Goal: Check status: Check status

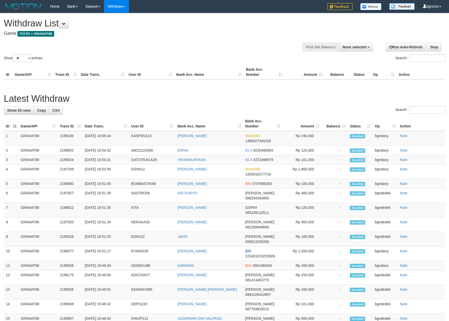
select select
select select "**"
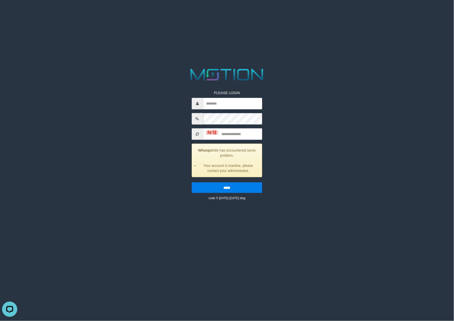
click at [362, 13] on html "PLEASE LOGIN Whoops! We has encountered some problem. Your account is inactive,…" at bounding box center [227, 6] width 454 height 13
click at [222, 103] on input "text" at bounding box center [232, 103] width 59 height 11
type input "*******"
type input "*"
type input "****"
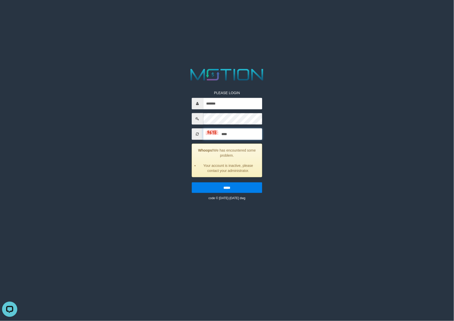
click at [192, 182] on input "*****" at bounding box center [227, 187] width 71 height 11
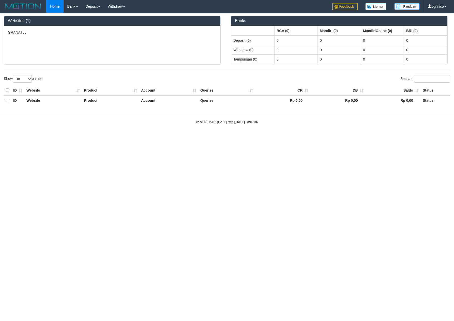
select select "***"
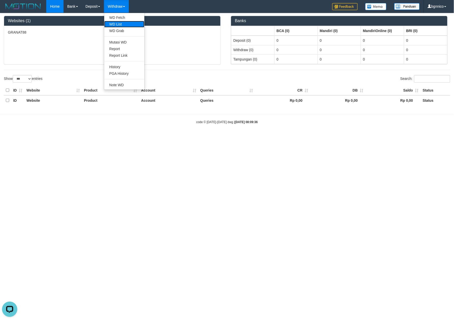
click at [128, 23] on link "WD List" at bounding box center [124, 24] width 40 height 7
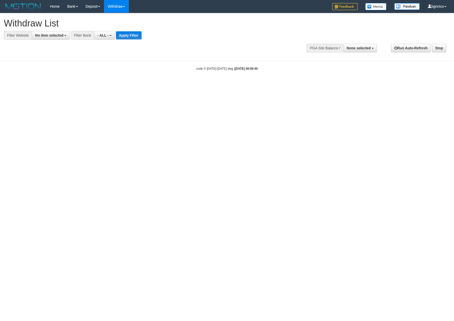
select select
click at [50, 35] on span "No item selected" at bounding box center [49, 35] width 28 height 4
click at [54, 53] on label "SELECT ALL" at bounding box center [49, 54] width 34 height 7
select select "****"
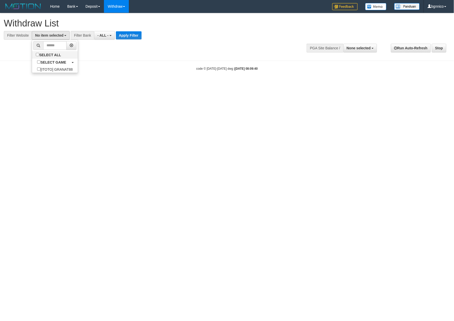
scroll to position [4, 0]
click at [139, 30] on div "**********" at bounding box center [153, 26] width 298 height 26
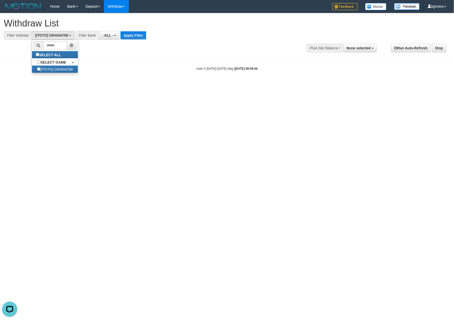
scroll to position [0, 0]
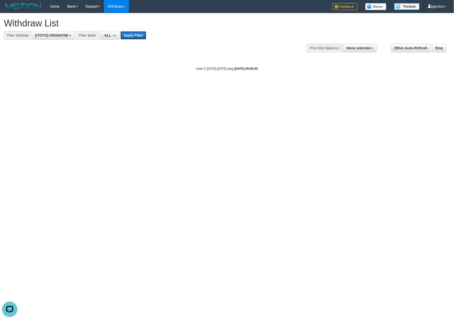
click at [138, 32] on button "Apply Filter" at bounding box center [134, 35] width 26 height 8
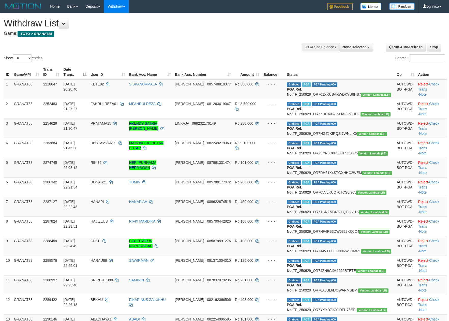
select select
select select "**"
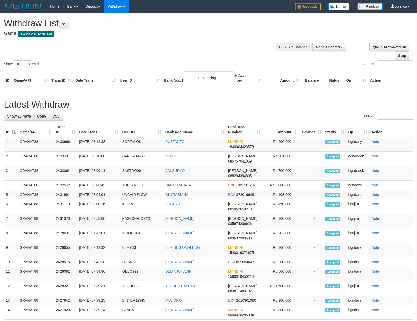
select select
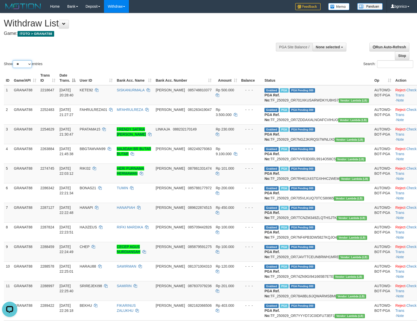
click at [26, 67] on select "** ** ** ***" at bounding box center [22, 64] width 19 height 8
select select "***"
click at [13, 61] on select "** ** ** ***" at bounding box center [22, 64] width 19 height 8
click at [401, 92] on link "Check Trans" at bounding box center [406, 92] width 21 height 9
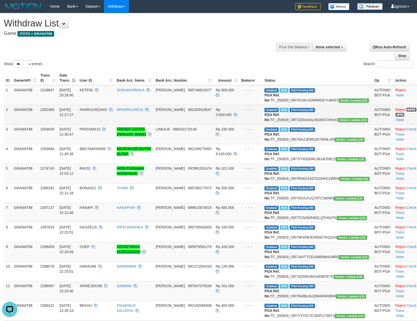
click at [403, 116] on link "Check Trans" at bounding box center [406, 112] width 21 height 9
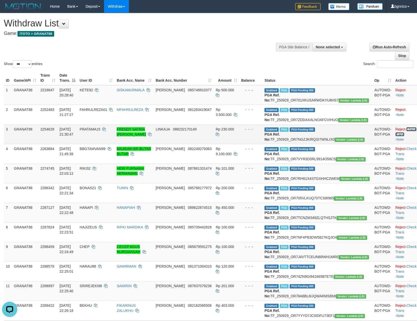
click at [403, 136] on link "Check Trans" at bounding box center [406, 131] width 21 height 9
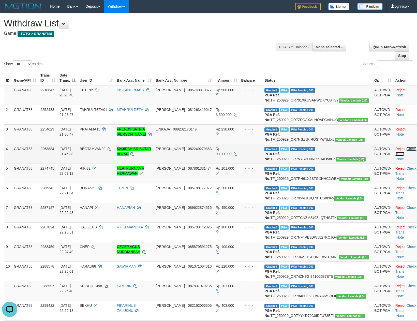
click at [402, 156] on link "Check Trans" at bounding box center [406, 151] width 21 height 9
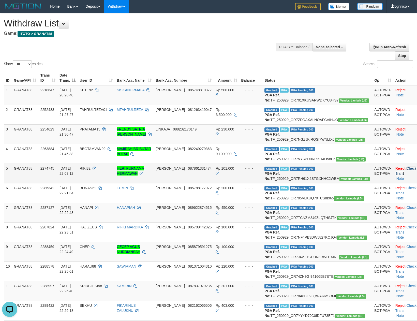
click at [402, 176] on link "Check Trans" at bounding box center [406, 170] width 21 height 9
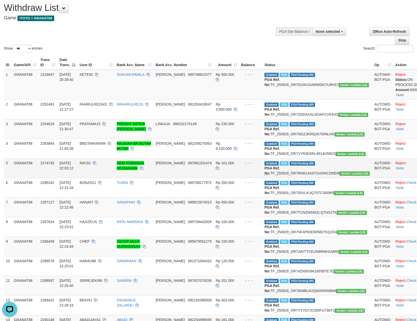
scroll to position [68, 0]
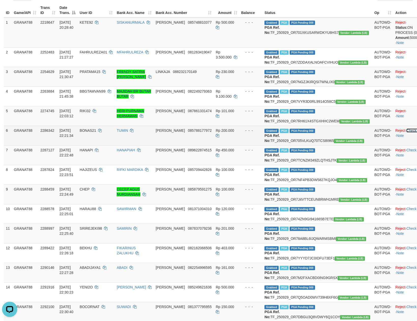
click at [403, 158] on tbody "1 GRANAT88 2218647 [DATE] 20:28:40 KETE92 SISKANURMALA [PERSON_NAME] 0857488103…" at bounding box center [216, 272] width 425 height 508
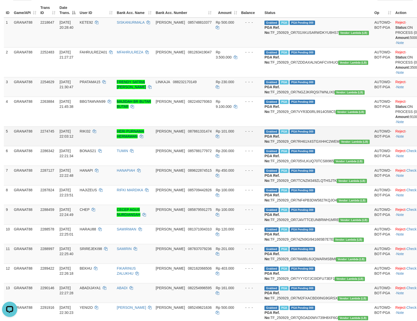
click at [402, 146] on td "Reject · · Note" at bounding box center [412, 136] width 38 height 20
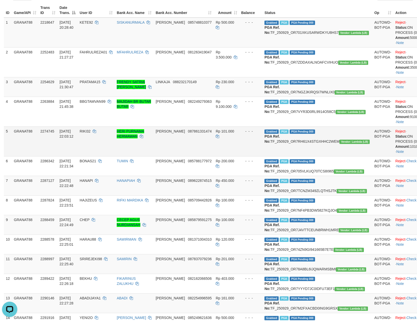
click at [402, 156] on td "Reject · Status: ON PROCESS (0) Amount: 101000.00 · Note" at bounding box center [412, 141] width 38 height 30
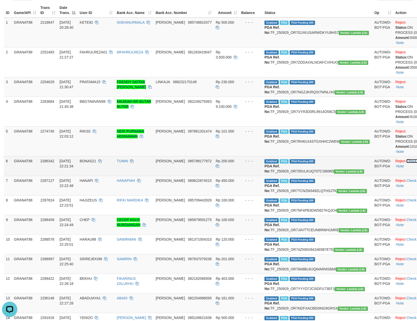
click at [406, 163] on link "Check Trans" at bounding box center [416, 161] width 20 height 4
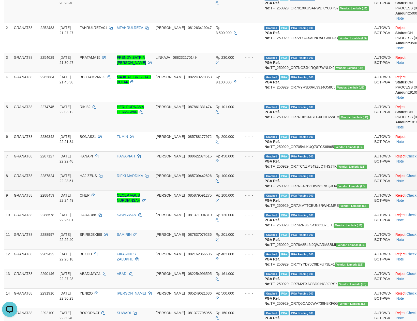
scroll to position [136, 0]
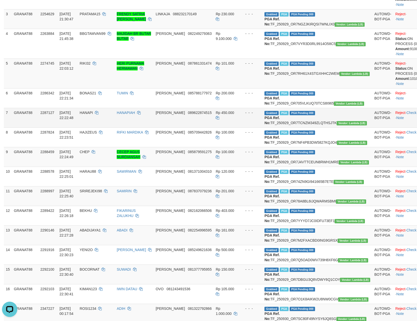
click at [403, 127] on td "Reject · Check Trans · Note" at bounding box center [412, 118] width 38 height 20
click at [403, 108] on td "Reject · · Note" at bounding box center [412, 98] width 38 height 20
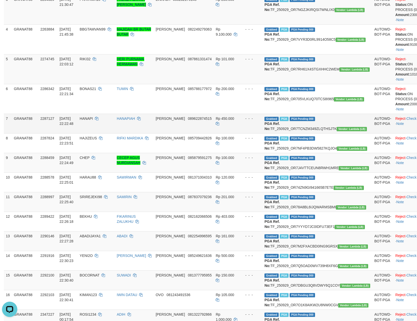
scroll to position [158, 0]
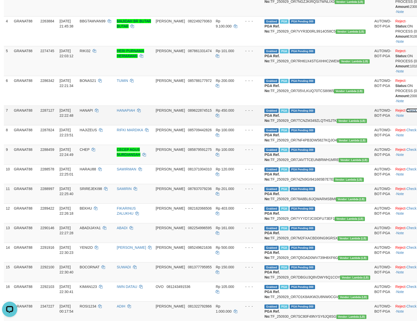
click at [406, 112] on link "Check Trans" at bounding box center [416, 110] width 20 height 4
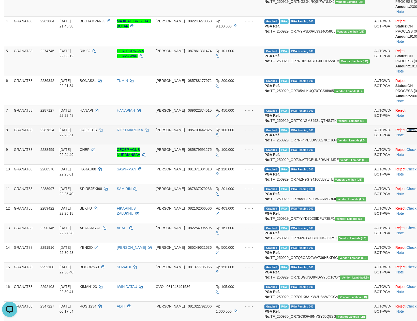
click at [406, 132] on link "Check Trans" at bounding box center [416, 130] width 20 height 4
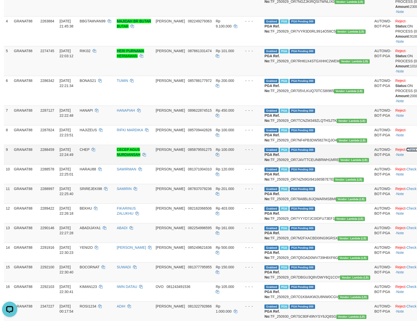
click at [406, 152] on link "Check Trans" at bounding box center [416, 150] width 20 height 4
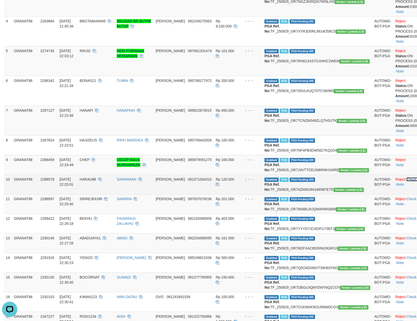
click at [406, 181] on link "Check Trans" at bounding box center [416, 179] width 20 height 4
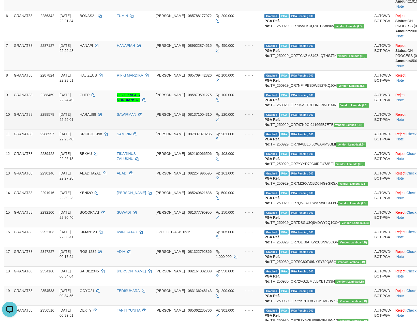
scroll to position [226, 0]
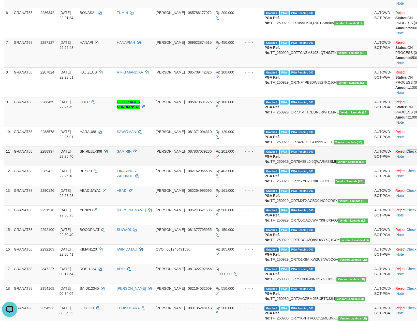
click at [406, 153] on link "Check Trans" at bounding box center [416, 151] width 20 height 4
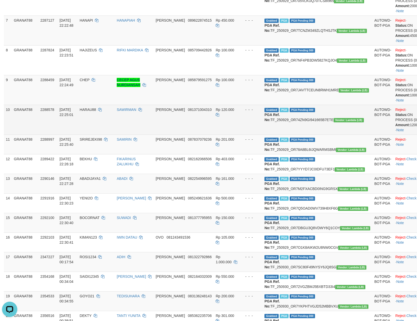
scroll to position [316, 0]
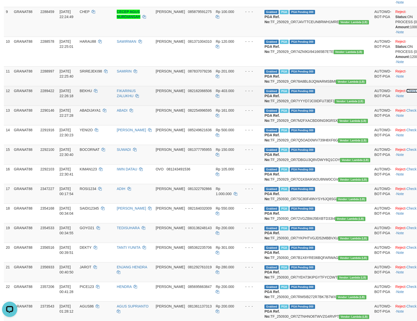
click at [406, 93] on link "Check Trans" at bounding box center [416, 91] width 20 height 4
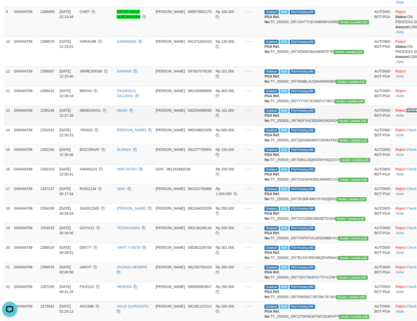
click at [406, 112] on link "Check Trans" at bounding box center [416, 110] width 20 height 4
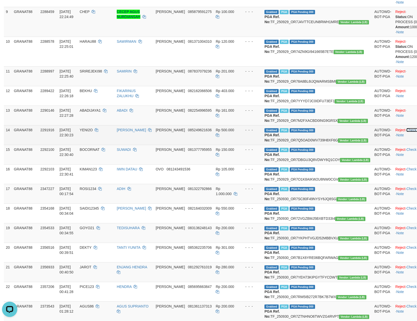
click at [406, 132] on link "Check Trans" at bounding box center [416, 130] width 20 height 4
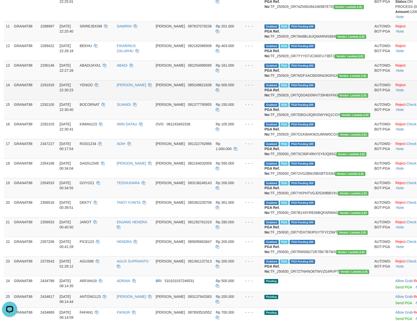
scroll to position [362, 0]
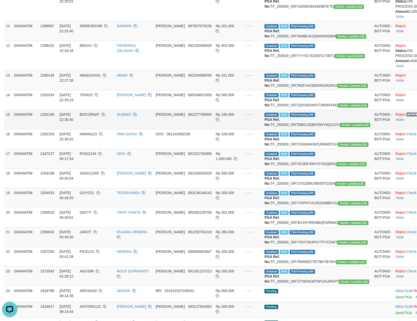
click at [406, 116] on link "Check Trans" at bounding box center [416, 114] width 20 height 4
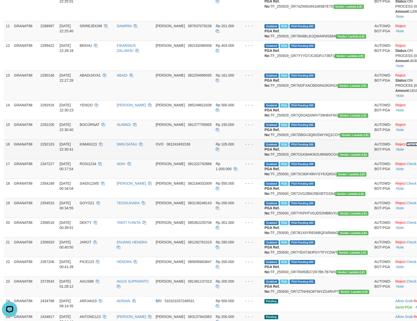
click at [406, 146] on link "Check Trans" at bounding box center [416, 144] width 20 height 4
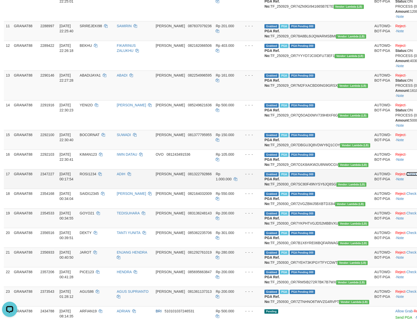
click at [406, 176] on link "Check Trans" at bounding box center [416, 174] width 20 height 4
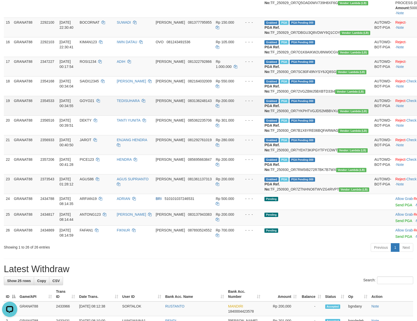
scroll to position [475, 0]
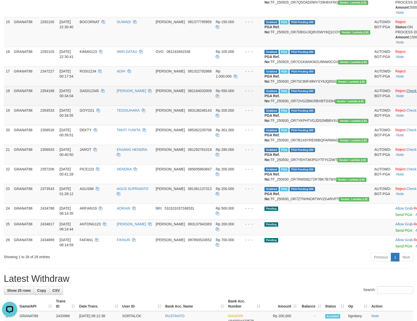
click at [398, 86] on td "Reject · · Note" at bounding box center [412, 76] width 38 height 20
click at [406, 93] on link "Check Trans" at bounding box center [416, 91] width 20 height 4
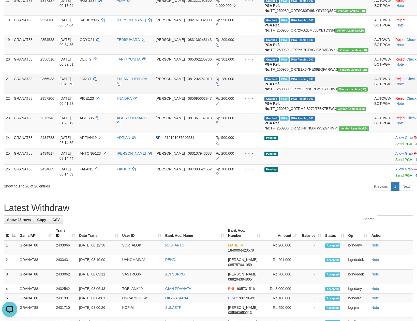
scroll to position [565, 0]
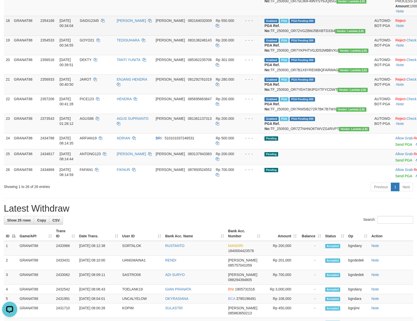
click at [401, 35] on td "Reject · · Note" at bounding box center [412, 26] width 38 height 20
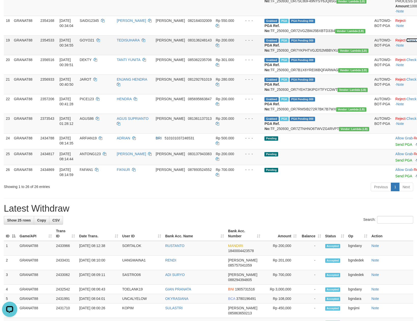
click at [406, 42] on link "Check Trans" at bounding box center [416, 40] width 20 height 4
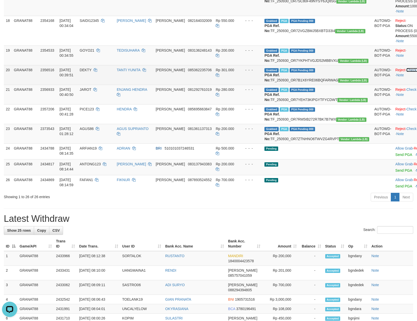
click at [406, 72] on link "Check Trans" at bounding box center [416, 70] width 20 height 4
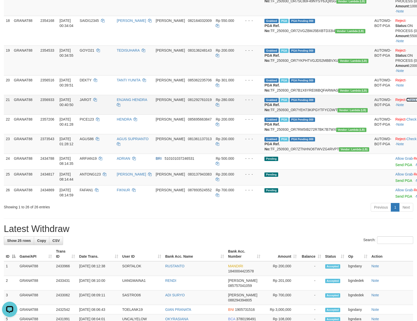
click at [406, 102] on link "Check Trans" at bounding box center [416, 100] width 20 height 4
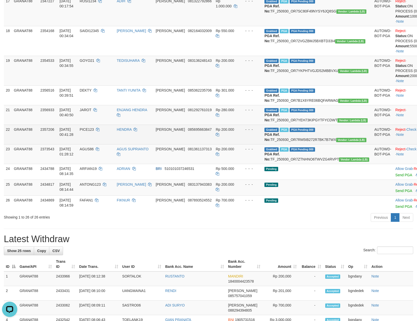
scroll to position [575, 0]
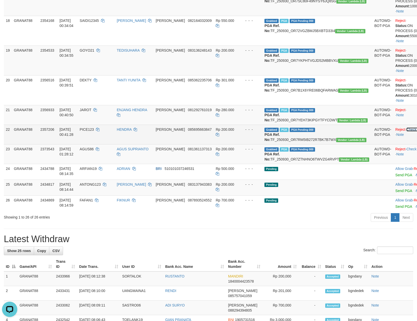
click at [406, 132] on link "Check Trans" at bounding box center [416, 129] width 20 height 4
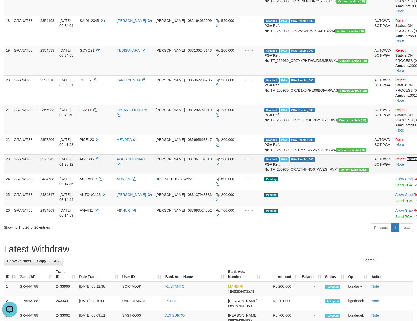
click at [406, 161] on link "Check Trans" at bounding box center [416, 159] width 20 height 4
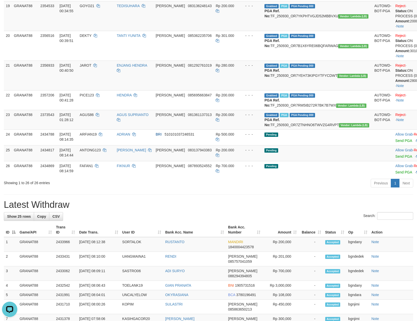
scroll to position [621, 0]
